Goal: Information Seeking & Learning: Learn about a topic

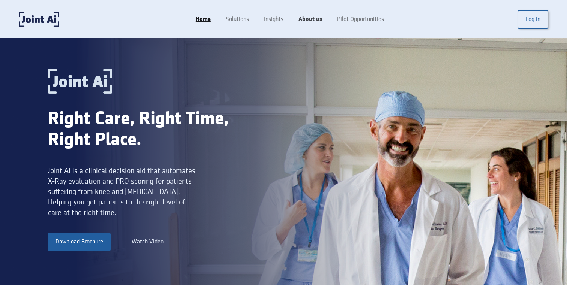
click at [320, 18] on link "About us" at bounding box center [310, 19] width 39 height 14
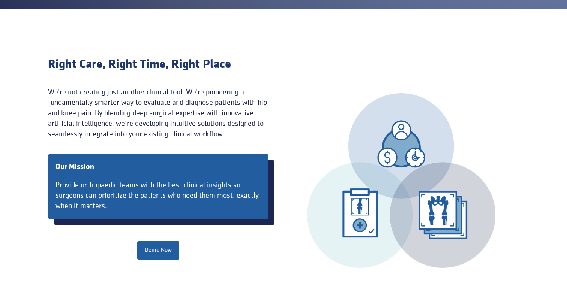
scroll to position [261, 0]
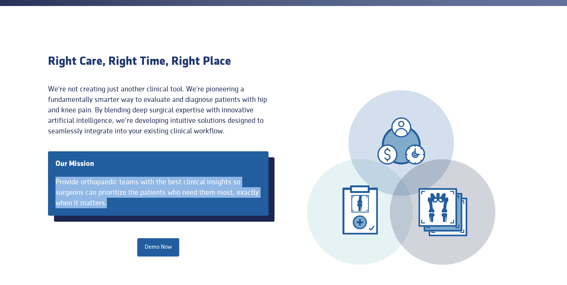
drag, startPoint x: 57, startPoint y: 181, endPoint x: 107, endPoint y: 203, distance: 55.2
click at [108, 204] on div "Provide orthopaedic teams with the best clinical insights so surgeons can prior…" at bounding box center [157, 192] width 205 height 31
copy div "Provide orthopaedic teams with the best clinical insights so surgeons can prior…"
